Goal: Book appointment/travel/reservation

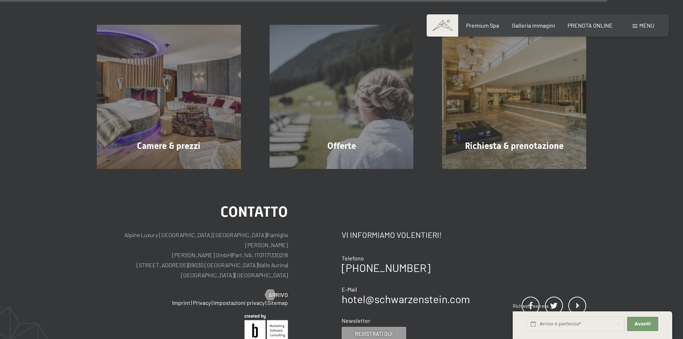
scroll to position [1292, 0]
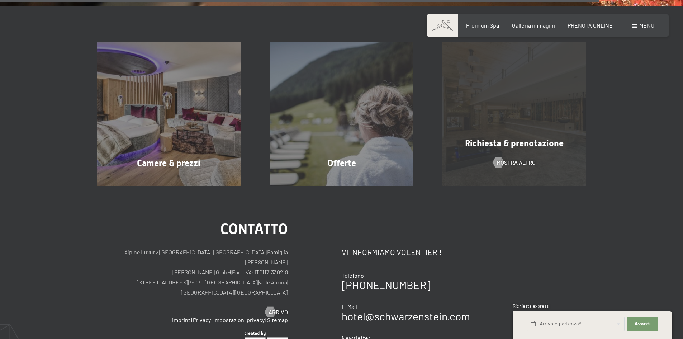
click at [507, 109] on div "Richiesta & prenotazione mostra altro" at bounding box center [514, 114] width 173 height 144
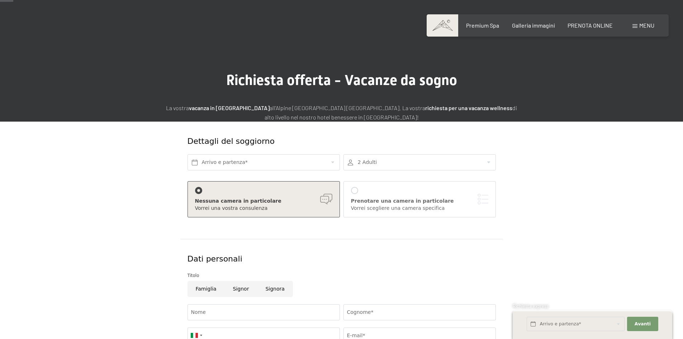
scroll to position [72, 0]
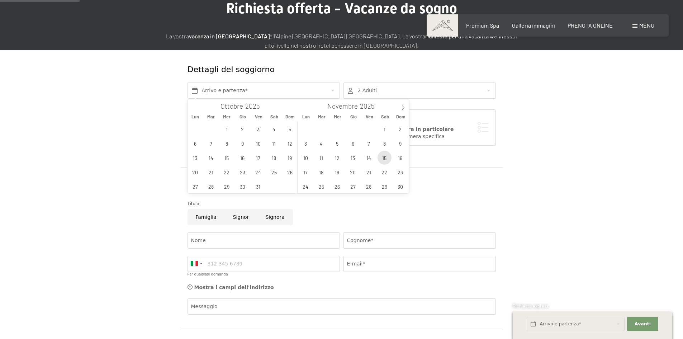
click at [385, 157] on span "15" at bounding box center [385, 158] width 14 height 14
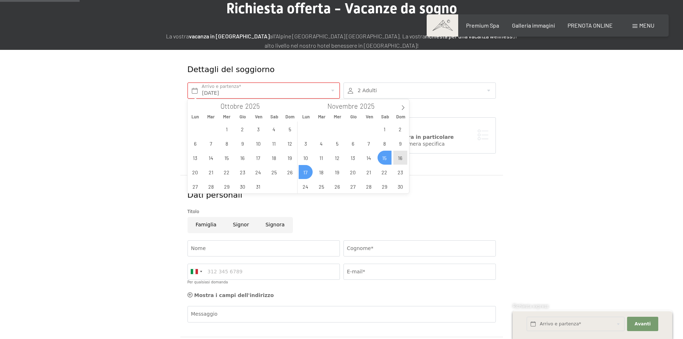
click at [305, 169] on span "17" at bounding box center [306, 172] width 14 height 14
type input "Sab. 15/11/2025 - Lun. 17/11/2025"
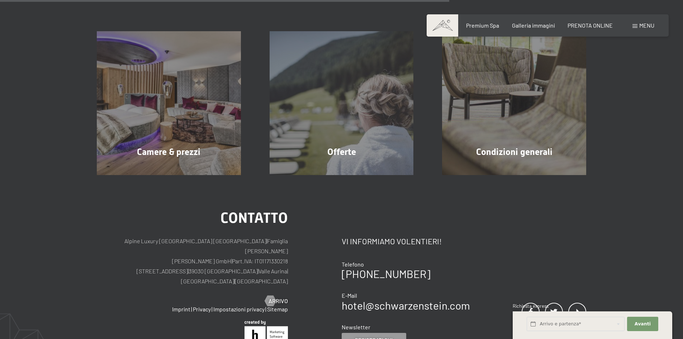
scroll to position [502, 0]
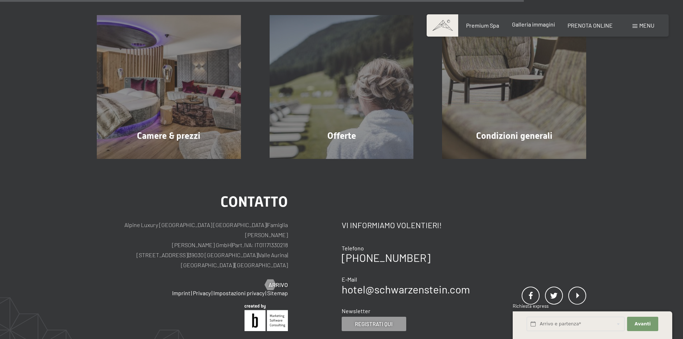
click at [540, 24] on span "Galleria immagini" at bounding box center [533, 24] width 43 height 7
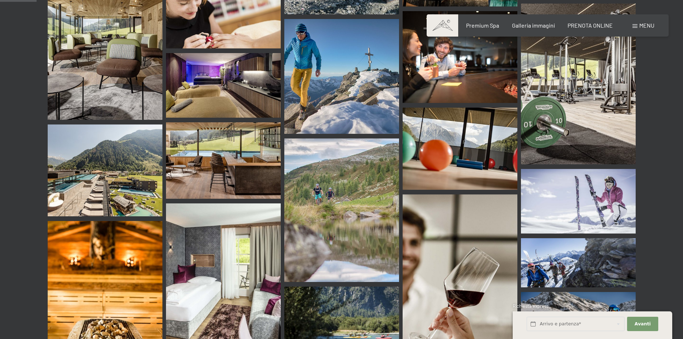
scroll to position [215, 0]
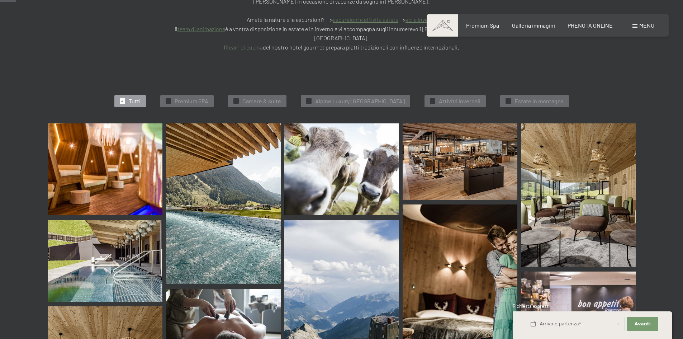
click at [250, 289] on img at bounding box center [223, 321] width 115 height 65
click at [480, 25] on span "Premium Spa" at bounding box center [482, 24] width 33 height 7
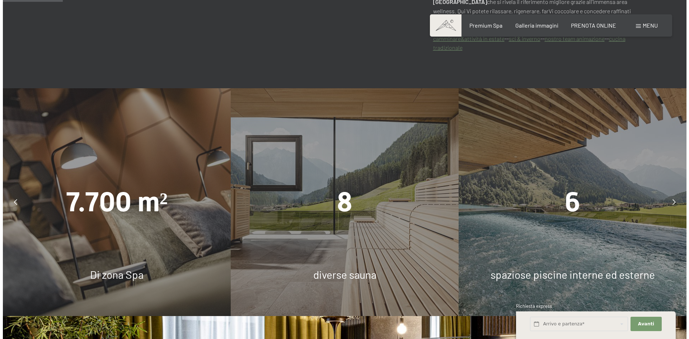
scroll to position [502, 0]
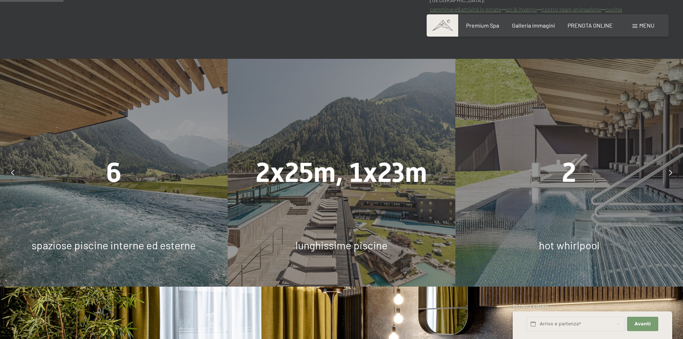
click at [642, 28] on span "Menu" at bounding box center [647, 25] width 15 height 7
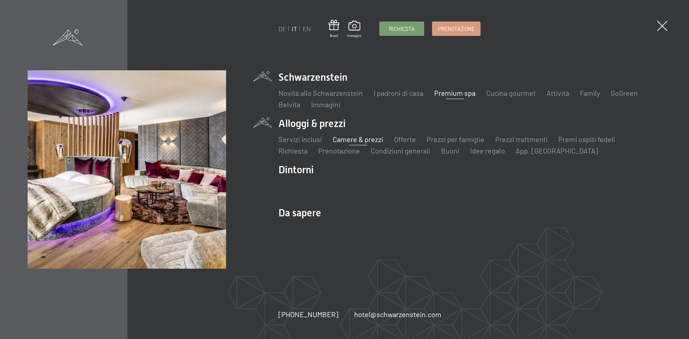
click at [377, 143] on link "Camere & prezzi" at bounding box center [358, 139] width 51 height 9
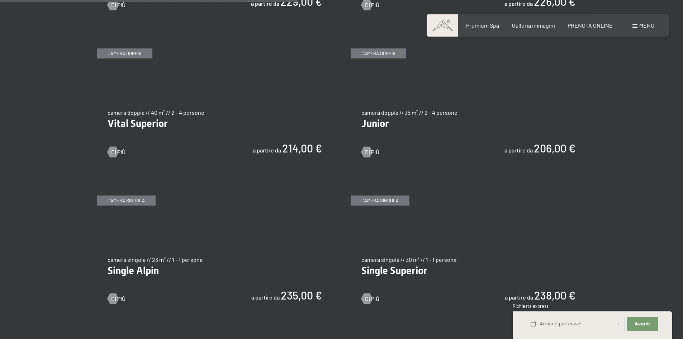
scroll to position [1005, 0]
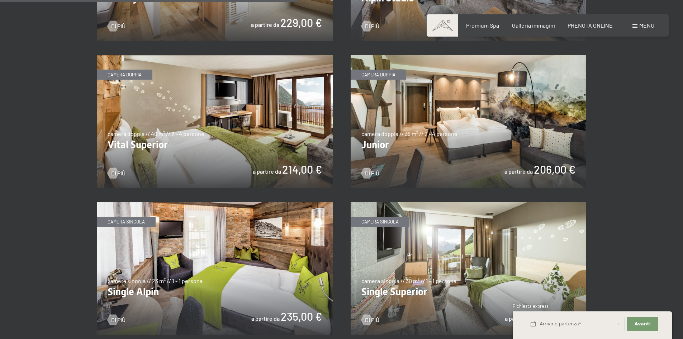
click at [269, 125] on img at bounding box center [215, 121] width 236 height 133
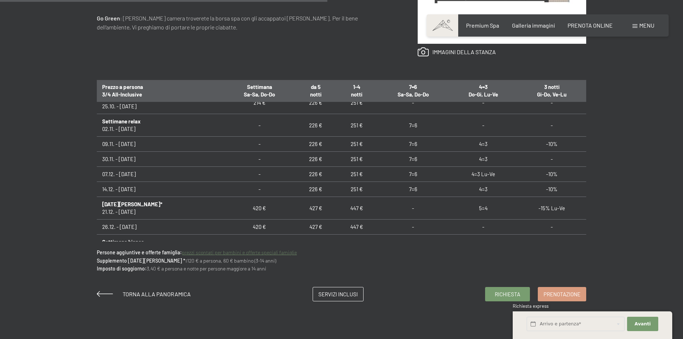
scroll to position [502, 0]
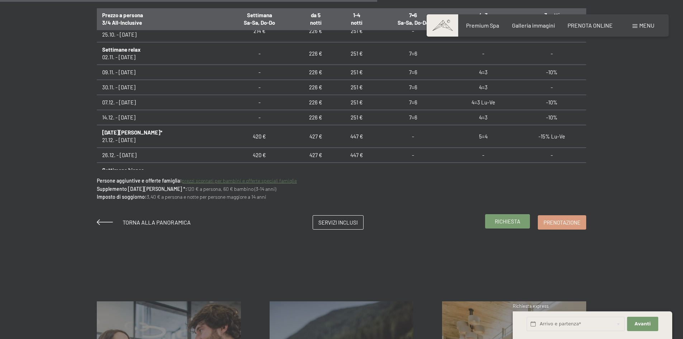
click at [519, 222] on span "Richiesta" at bounding box center [507, 222] width 25 height 8
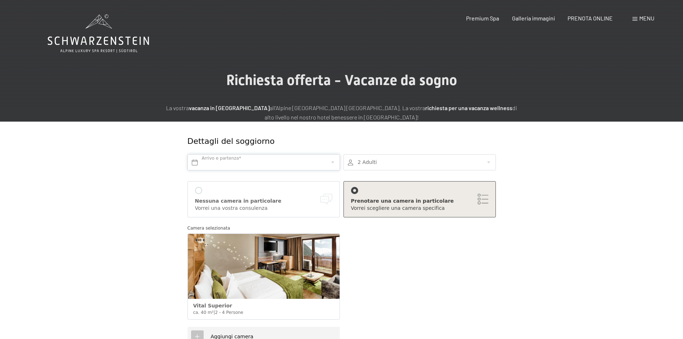
click at [286, 161] on input "text" at bounding box center [264, 162] width 152 height 16
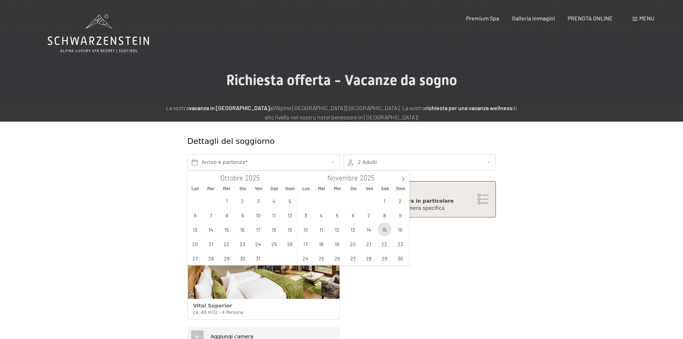
click at [385, 230] on span "15" at bounding box center [385, 229] width 14 height 14
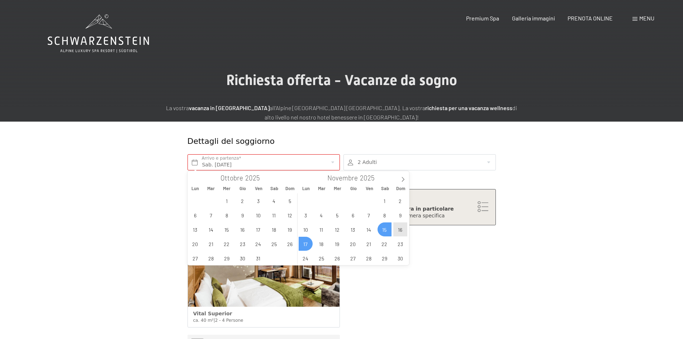
click at [307, 244] on span "17" at bounding box center [306, 244] width 14 height 14
type input "Sab. 15/11/2025 - Lun. 17/11/2025"
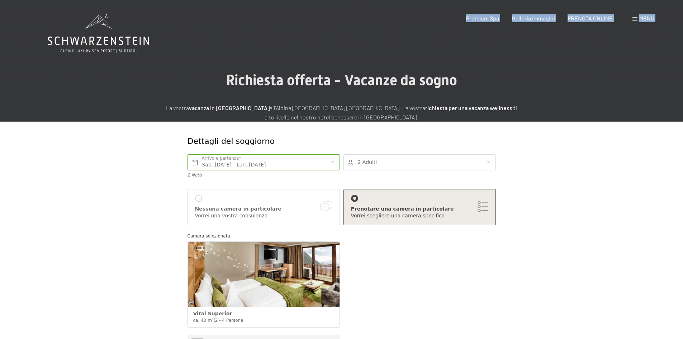
drag, startPoint x: 156, startPoint y: 40, endPoint x: 60, endPoint y: 43, distance: 95.5
click at [640, 15] on span "Menu" at bounding box center [647, 18] width 15 height 7
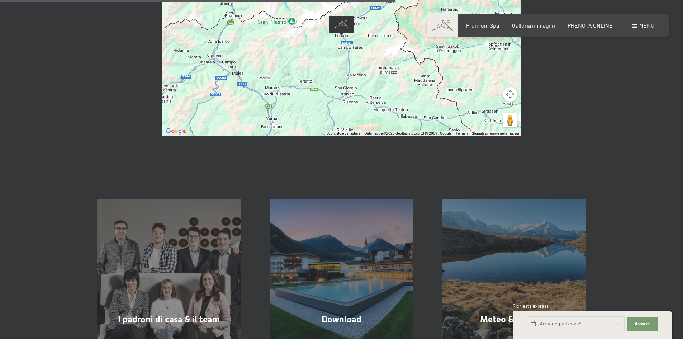
scroll to position [287, 0]
